Goal: Information Seeking & Learning: Understand process/instructions

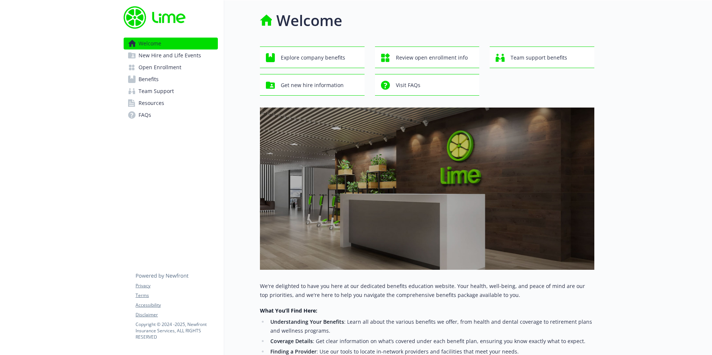
click at [164, 59] on span "New Hire and Life Events" at bounding box center [170, 56] width 63 height 12
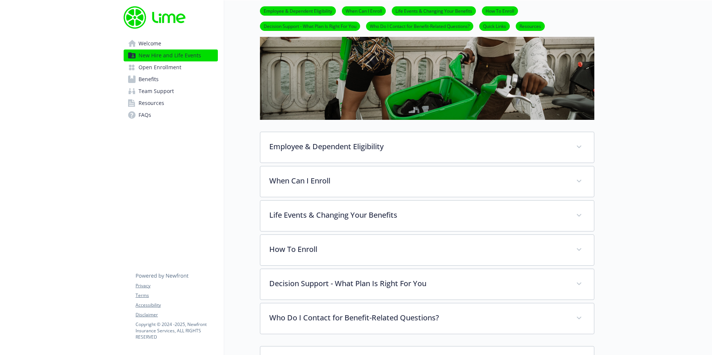
scroll to position [186, 0]
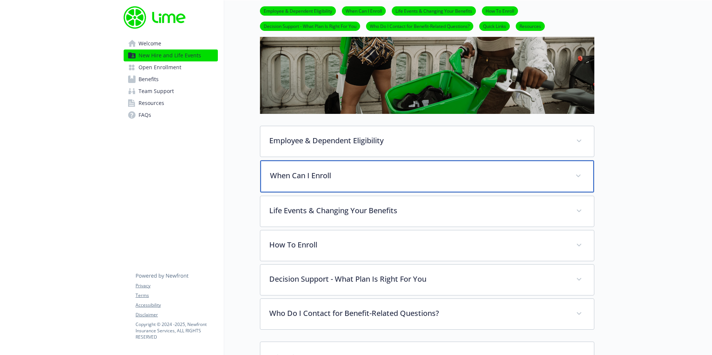
click at [330, 170] on p "When Can I Enroll" at bounding box center [418, 175] width 296 height 11
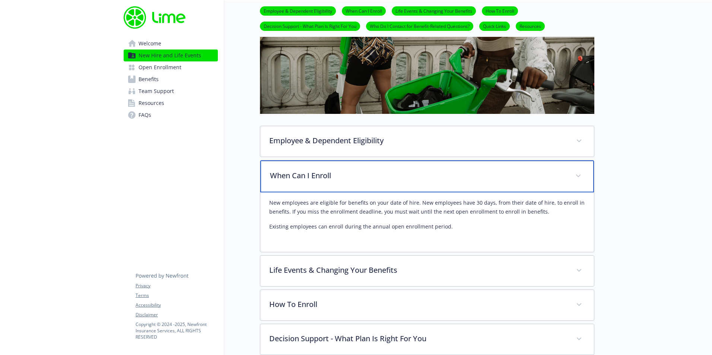
scroll to position [223, 0]
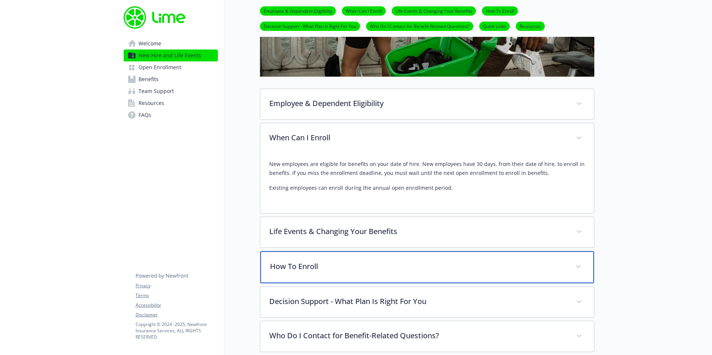
click at [313, 265] on p "How To Enroll" at bounding box center [418, 266] width 296 height 11
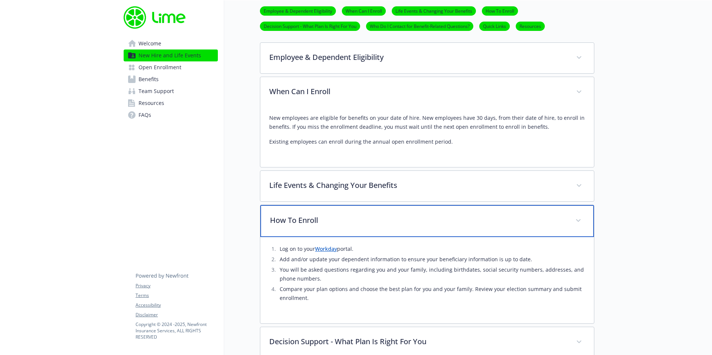
scroll to position [335, 0]
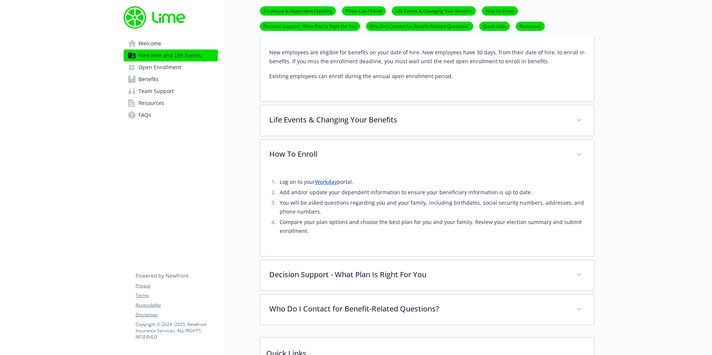
click at [327, 185] on link "Workday" at bounding box center [326, 181] width 22 height 7
